Goal: Information Seeking & Learning: Understand process/instructions

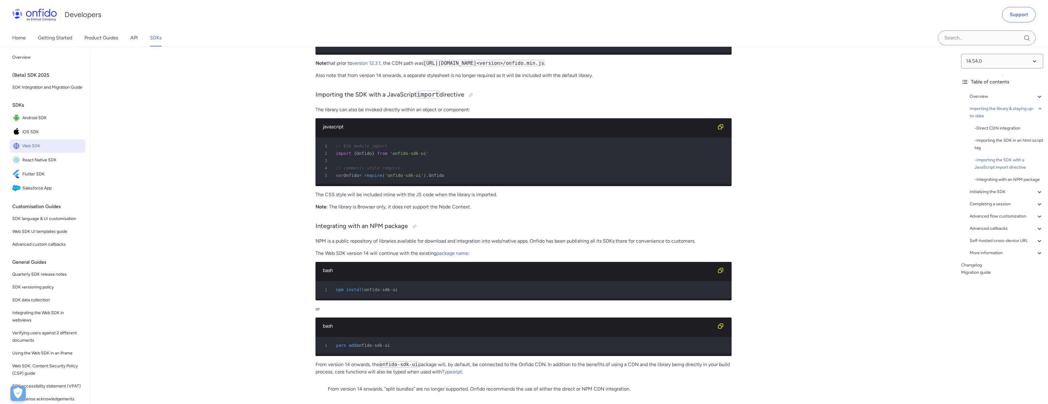
scroll to position [736, 0]
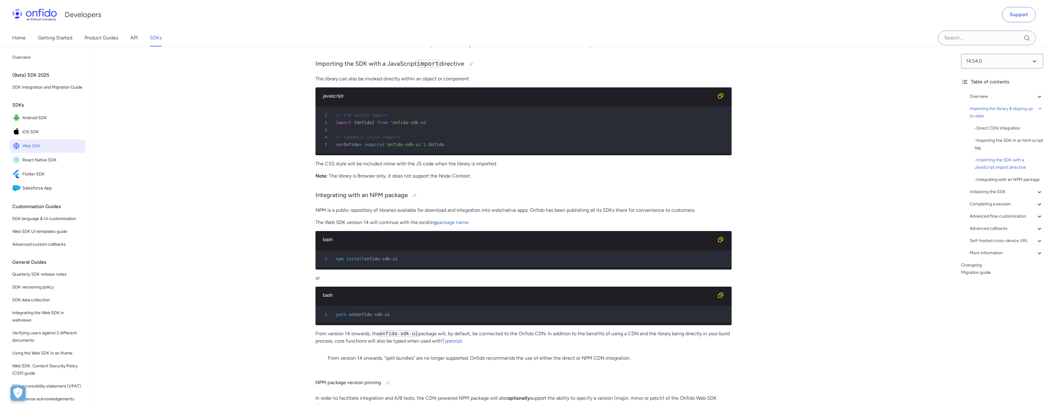
drag, startPoint x: 385, startPoint y: 258, endPoint x: 348, endPoint y: 259, distance: 36.7
click at [348, 259] on div "1 npm install onfido-sdk-ui" at bounding box center [520, 258] width 405 height 7
click at [388, 301] on div "bash" at bounding box center [523, 295] width 416 height 17
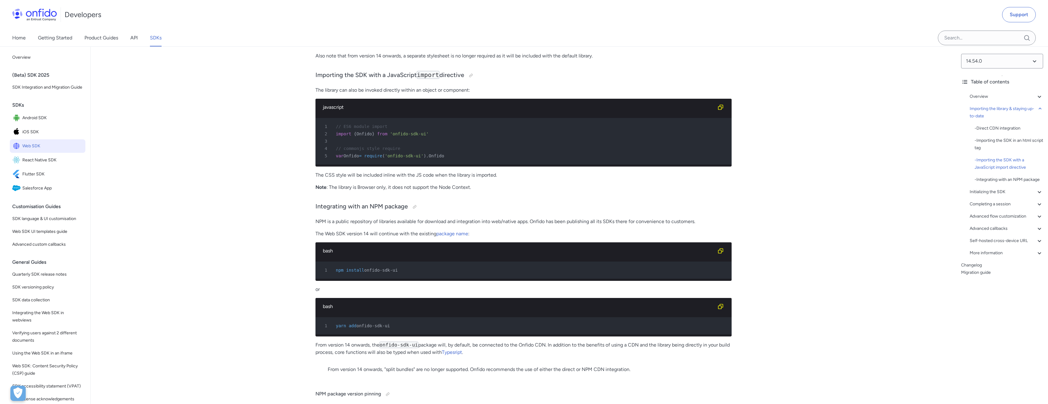
scroll to position [742, 0]
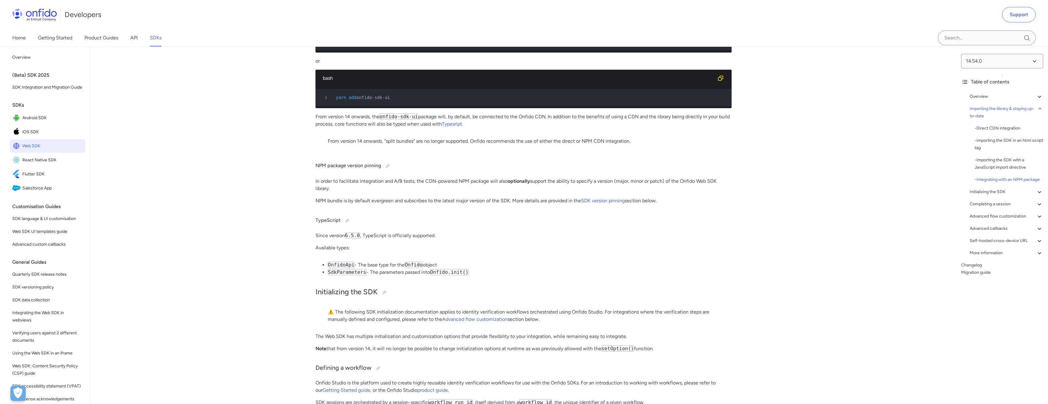
scroll to position [978, 0]
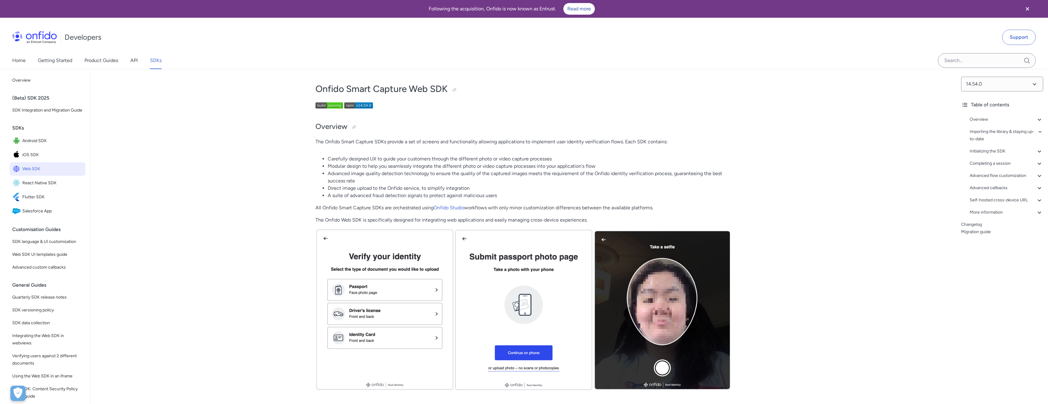
scroll to position [12, 0]
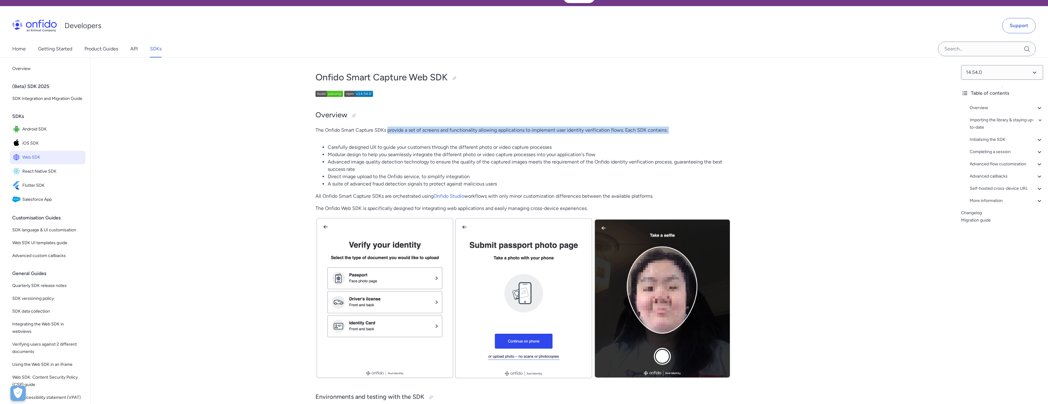
drag, startPoint x: 437, startPoint y: 137, endPoint x: 500, endPoint y: 142, distance: 62.9
drag, startPoint x: 496, startPoint y: 140, endPoint x: 457, endPoint y: 130, distance: 40.4
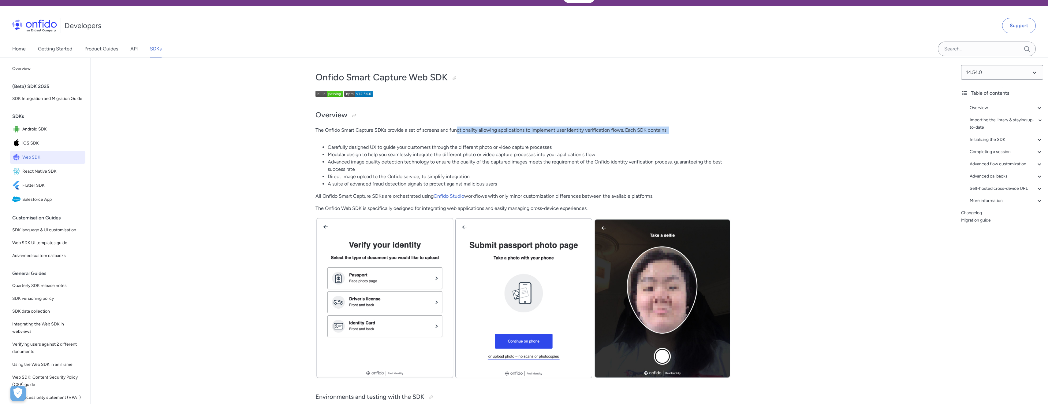
click at [457, 130] on p "The Onfido Smart Capture SDKs provide a set of screens and functionality allowi…" at bounding box center [523, 130] width 416 height 7
click at [457, 132] on p "The Onfido Smart Capture SDKs provide a set of screens and functionality allowi…" at bounding box center [523, 130] width 416 height 7
drag, startPoint x: 509, startPoint y: 135, endPoint x: 551, endPoint y: 134, distance: 41.6
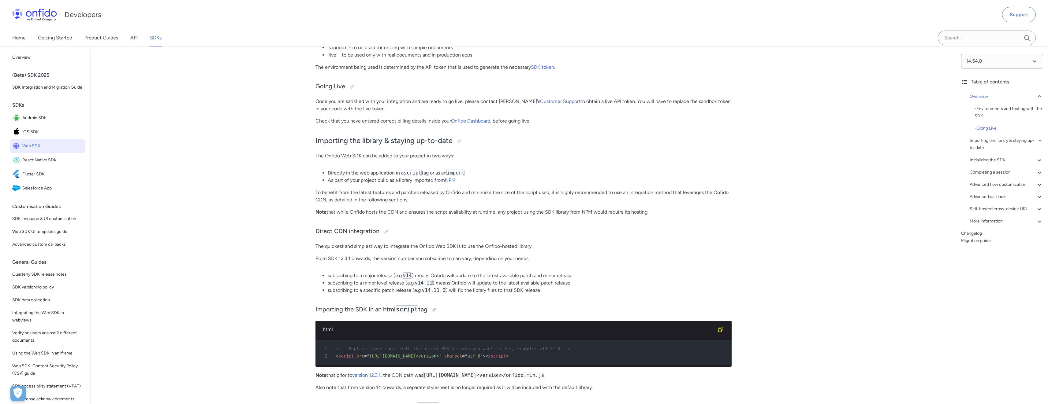
scroll to position [429, 0]
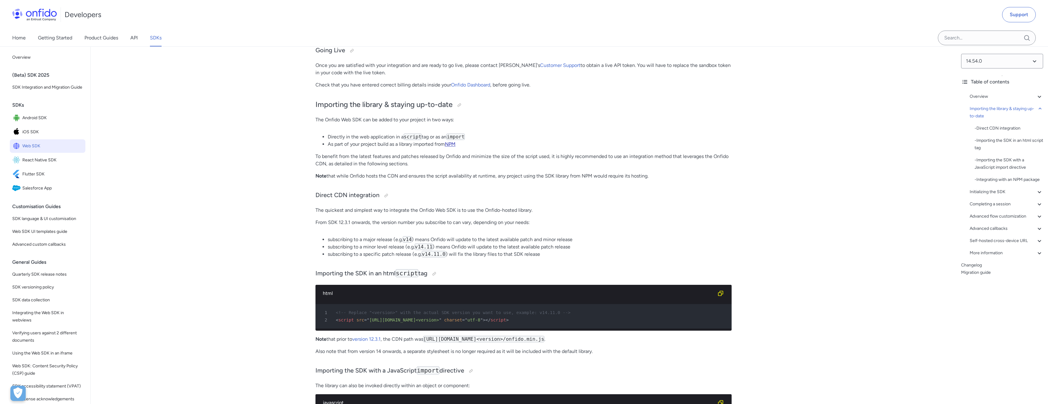
click at [454, 145] on link "NPM" at bounding box center [450, 144] width 11 height 6
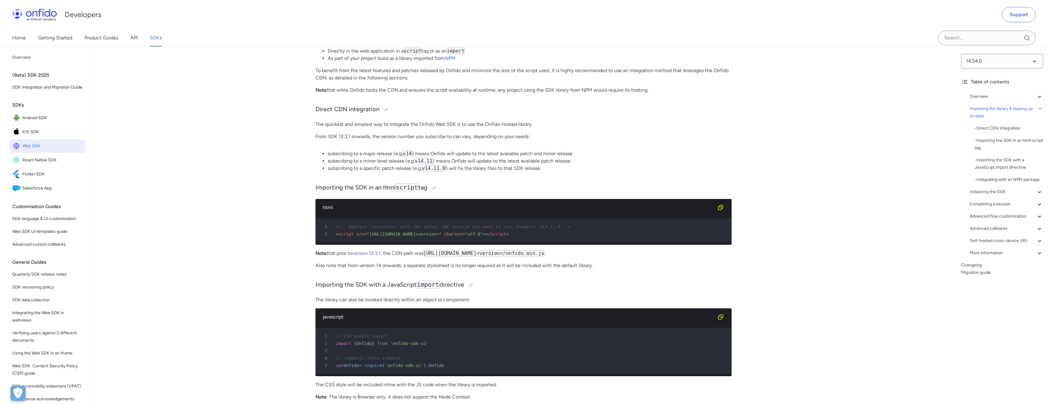
scroll to position [523, 0]
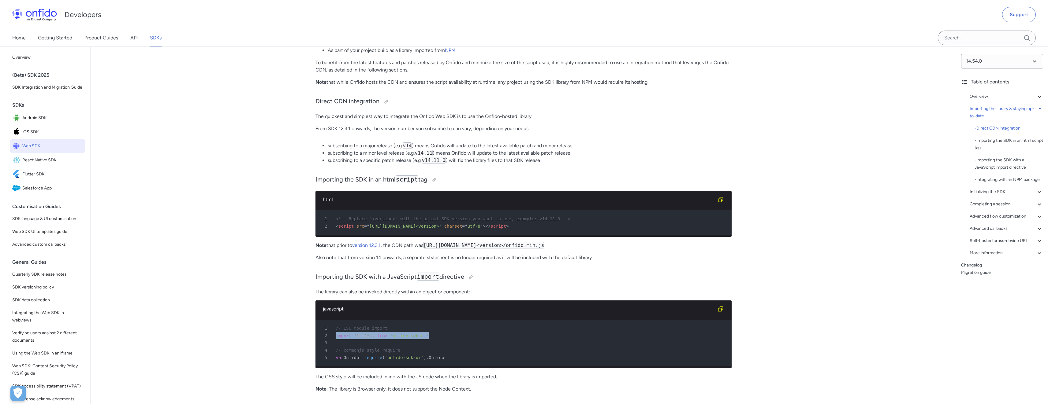
drag, startPoint x: 436, startPoint y: 334, endPoint x: 336, endPoint y: 336, distance: 99.7
click at [336, 336] on div "2 import { Onfido } from 'onfido-sdk-ui'" at bounding box center [520, 335] width 405 height 7
copy div "import { Onfido } from 'onfido-sdk-ui'"
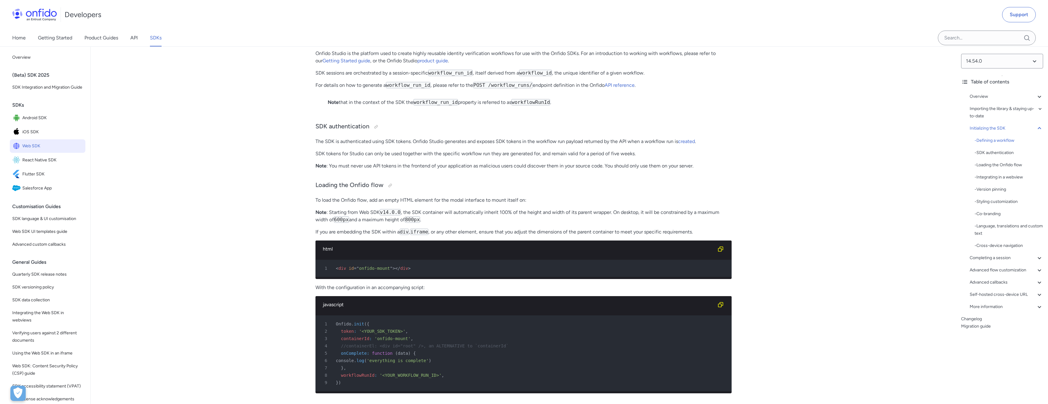
scroll to position [1302, 0]
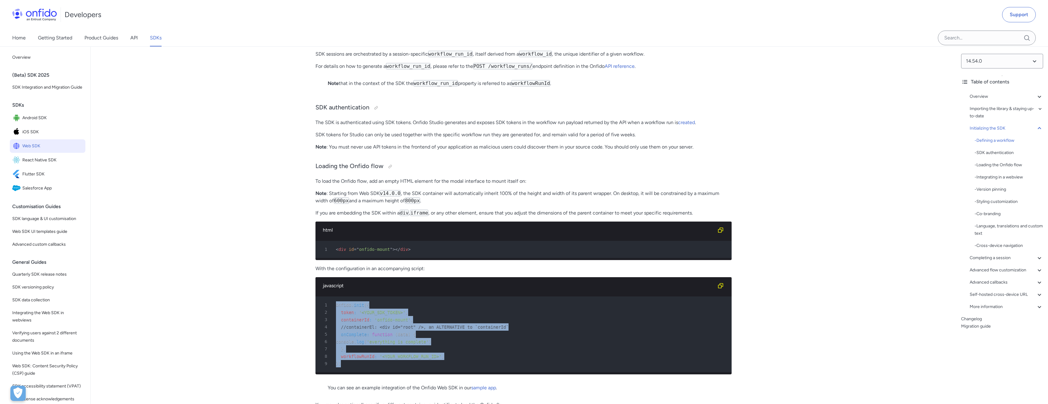
drag, startPoint x: 346, startPoint y: 364, endPoint x: 328, endPoint y: 304, distance: 62.6
click at [328, 304] on pre "1 Onfido . init ( { 2 token : '<YOUR_SDK_TOKEN>' , 3 containerId : 'onfido-moun…" at bounding box center [523, 335] width 416 height 76
copy pre "Onfido . init ( { 2 token : '<YOUR_SDK_TOKEN>' , 3 containerId : 'onfido-mount'…"
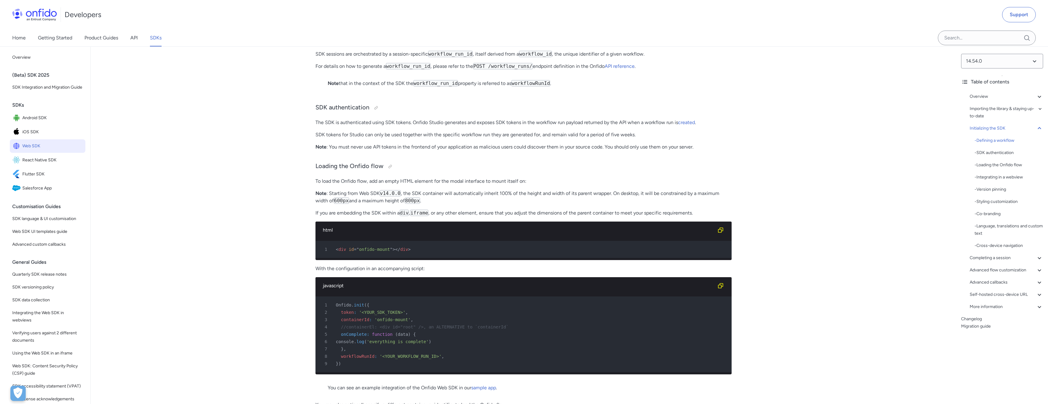
click at [500, 307] on div "1 Onfido . init ( {" at bounding box center [520, 305] width 405 height 7
drag, startPoint x: 403, startPoint y: 249, endPoint x: 337, endPoint y: 248, distance: 65.5
click at [337, 248] on div "1 < div id = " onfido-mount " > </ div >" at bounding box center [520, 249] width 405 height 7
copy div "div id = " onfido-mount " > </ div >"
click at [421, 252] on div "1 < div id = " onfido-mount " > </ div >" at bounding box center [520, 249] width 405 height 7
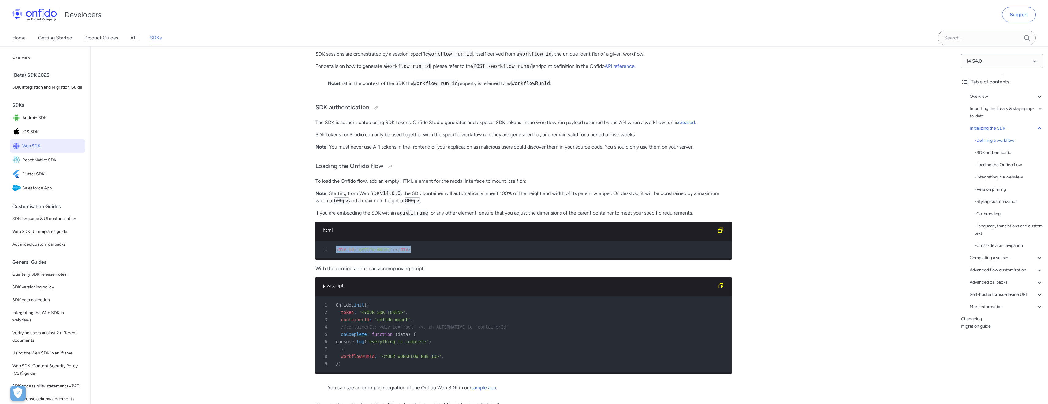
drag, startPoint x: 421, startPoint y: 249, endPoint x: 327, endPoint y: 248, distance: 93.6
click at [327, 248] on div "1 < div id = " onfido-mount " > </ div >" at bounding box center [520, 249] width 405 height 7
copy div "< div id = " onfido-mount " > </ div >"
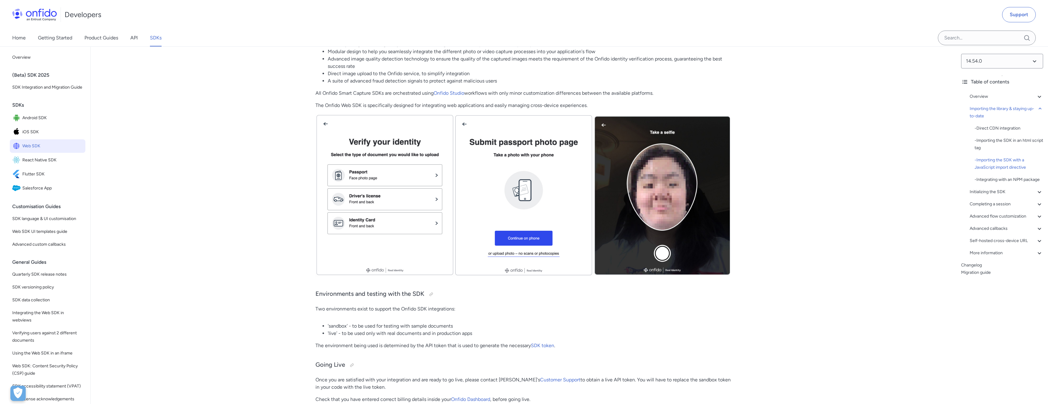
scroll to position [0, 0]
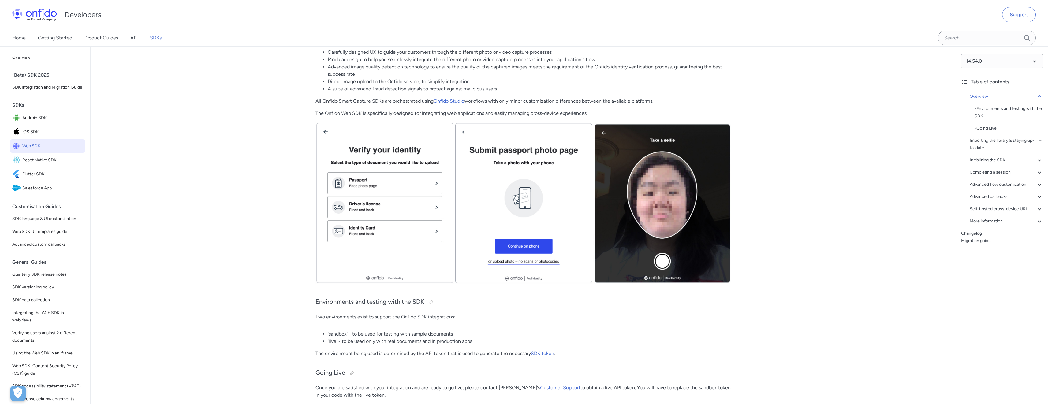
click at [633, 206] on img at bounding box center [523, 203] width 416 height 162
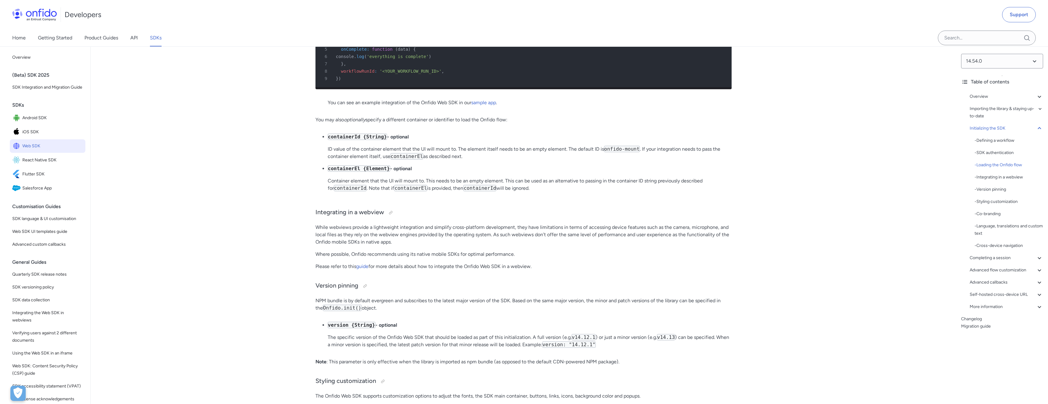
scroll to position [1569, 0]
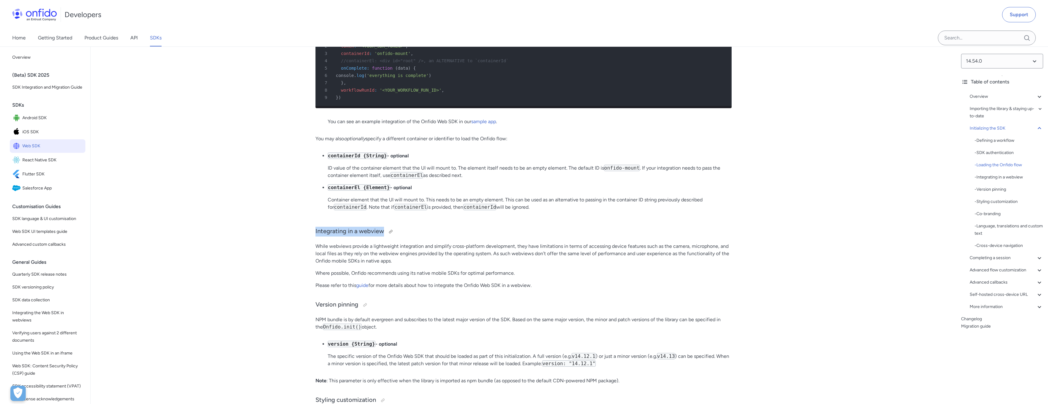
drag, startPoint x: 313, startPoint y: 230, endPoint x: 382, endPoint y: 229, distance: 68.8
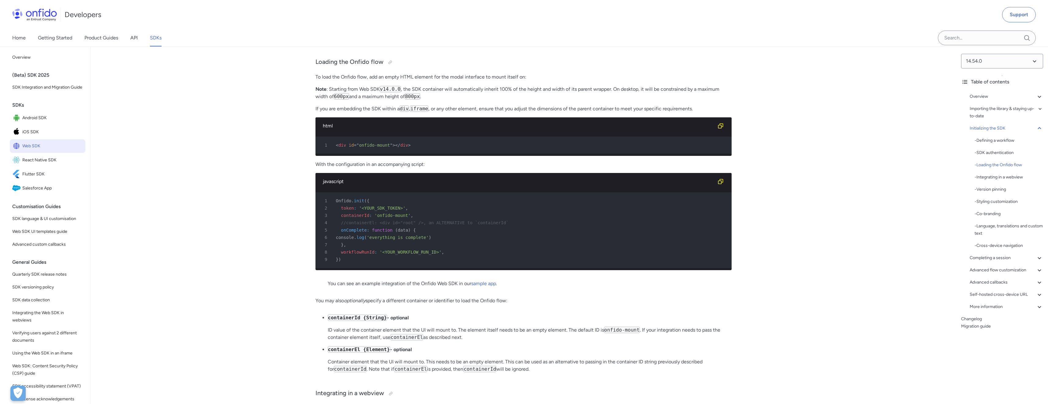
scroll to position [1399, 0]
